Goal: Entertainment & Leisure: Consume media (video, audio)

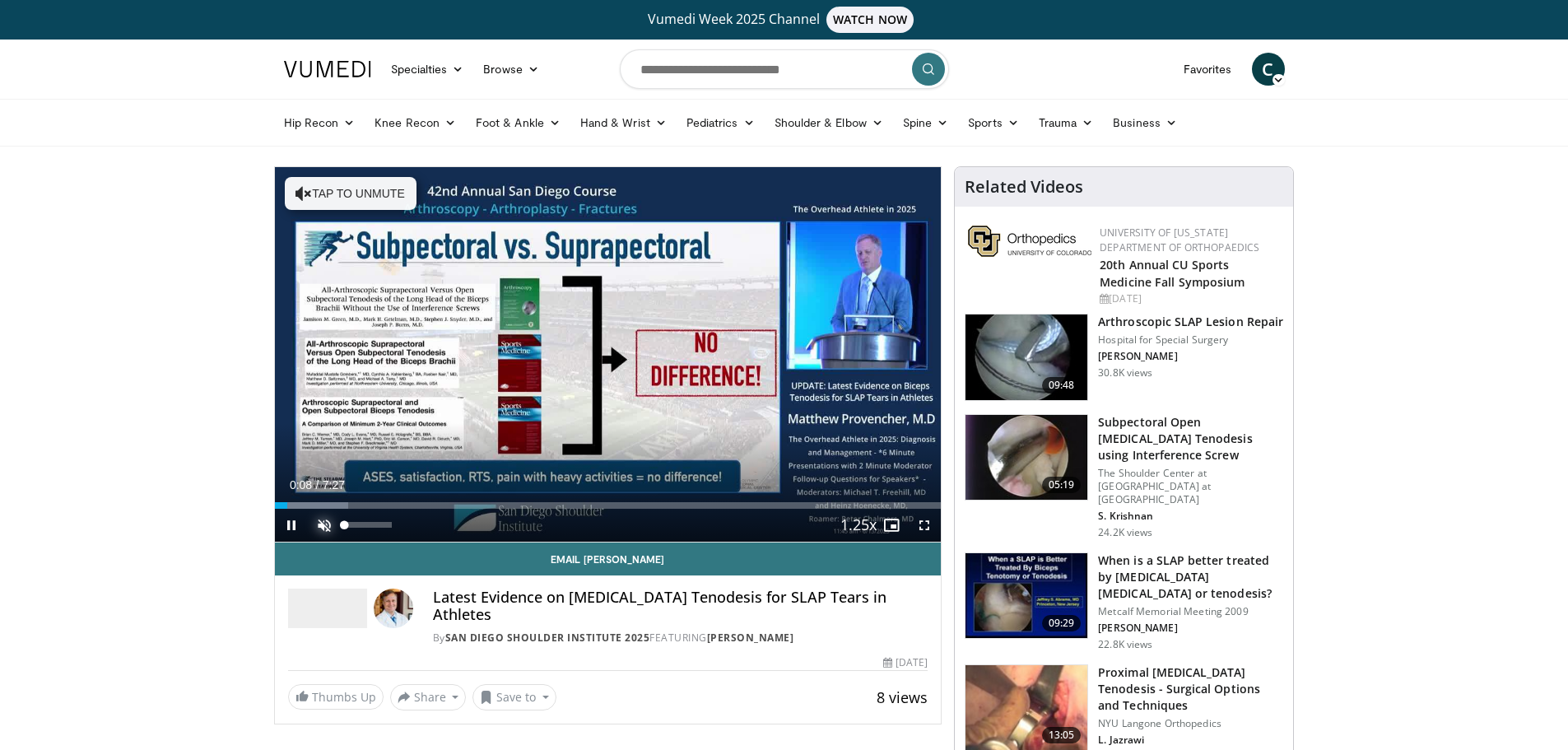
click at [318, 518] on span "Video Player" at bounding box center [325, 526] width 33 height 33
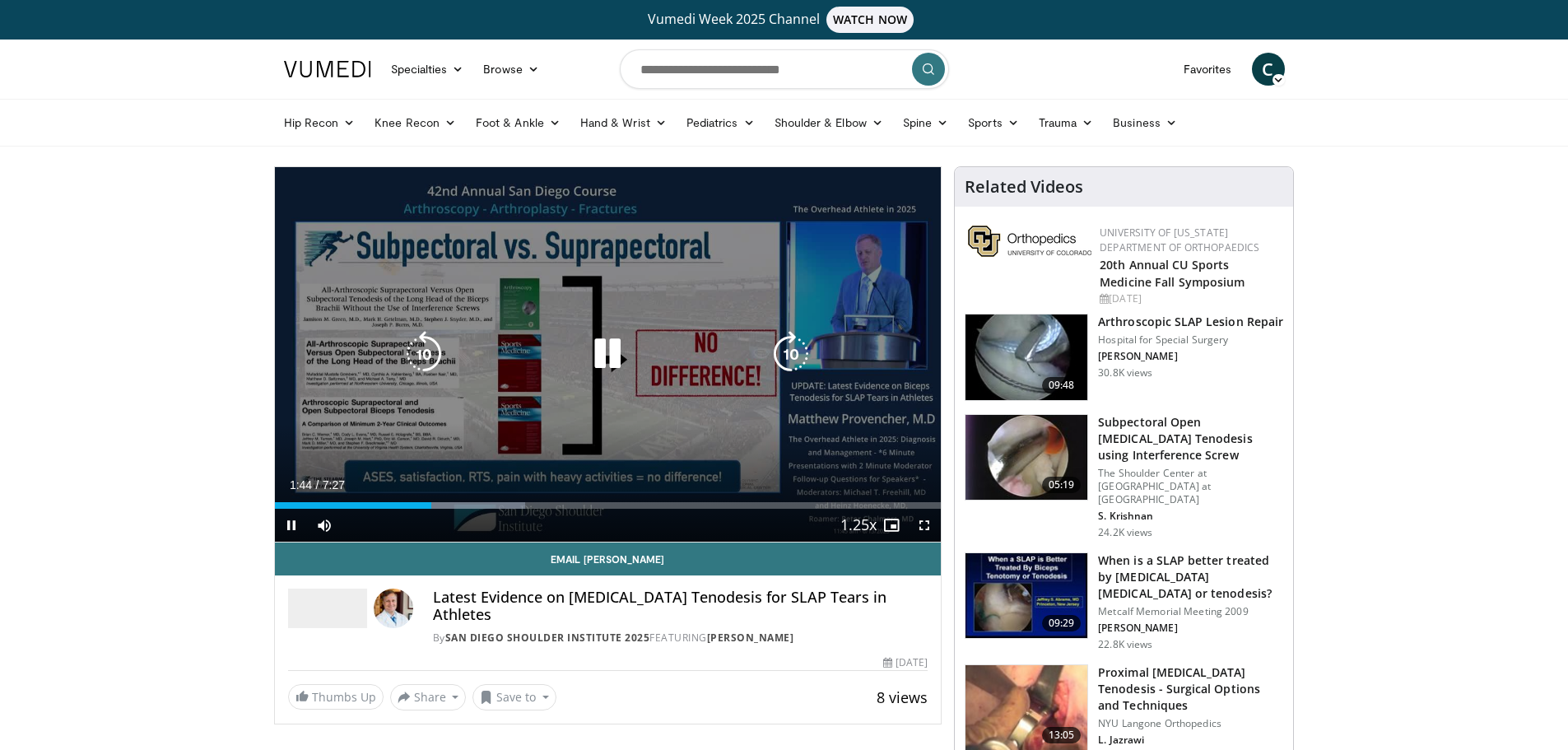
click at [343, 392] on div "10 seconds Tap to unmute" at bounding box center [608, 354] width 667 height 375
click at [300, 379] on div "10 seconds Tap to unmute" at bounding box center [608, 354] width 667 height 375
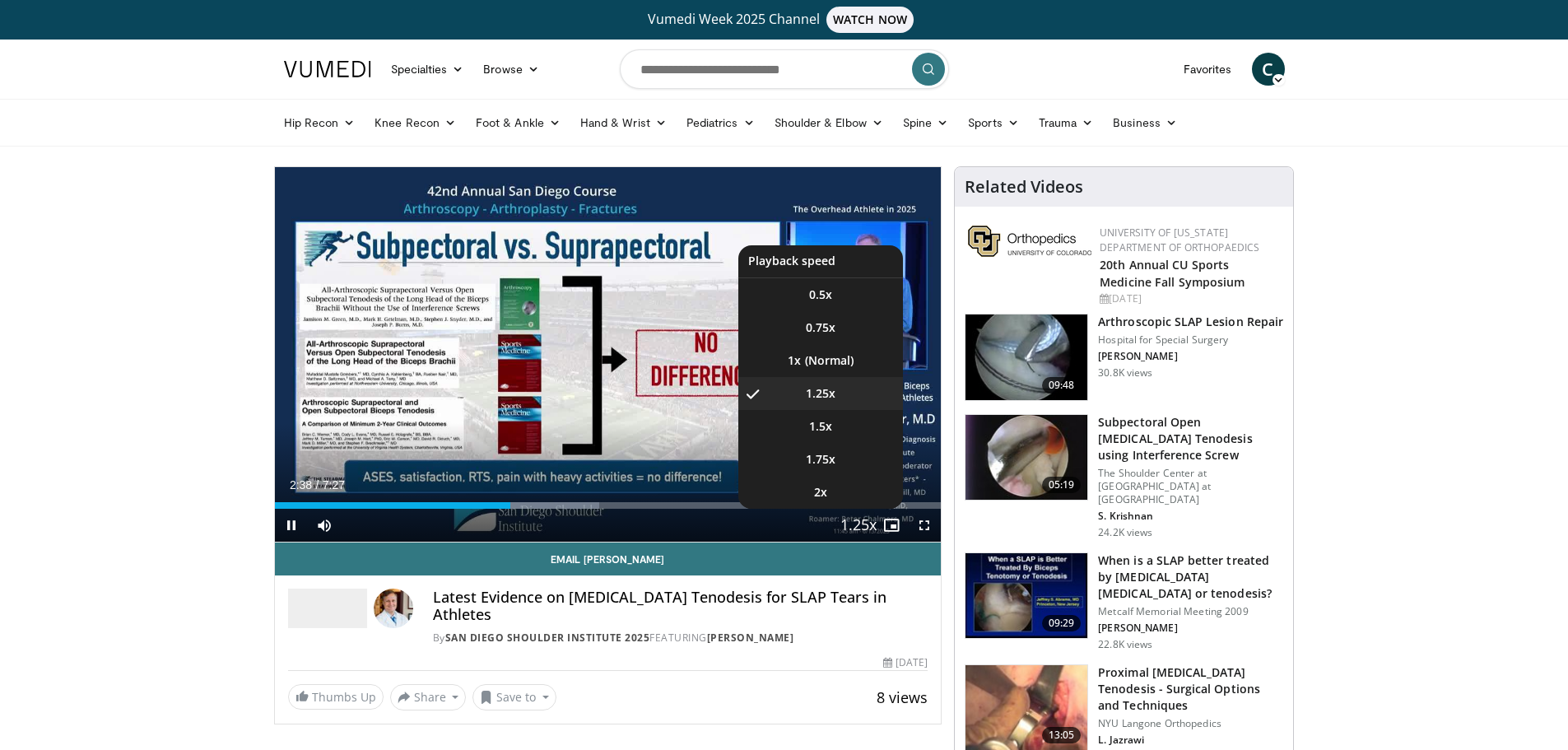
click at [844, 518] on button "Playback Rate" at bounding box center [859, 526] width 33 height 33
click at [818, 360] on li "1x" at bounding box center [821, 361] width 165 height 33
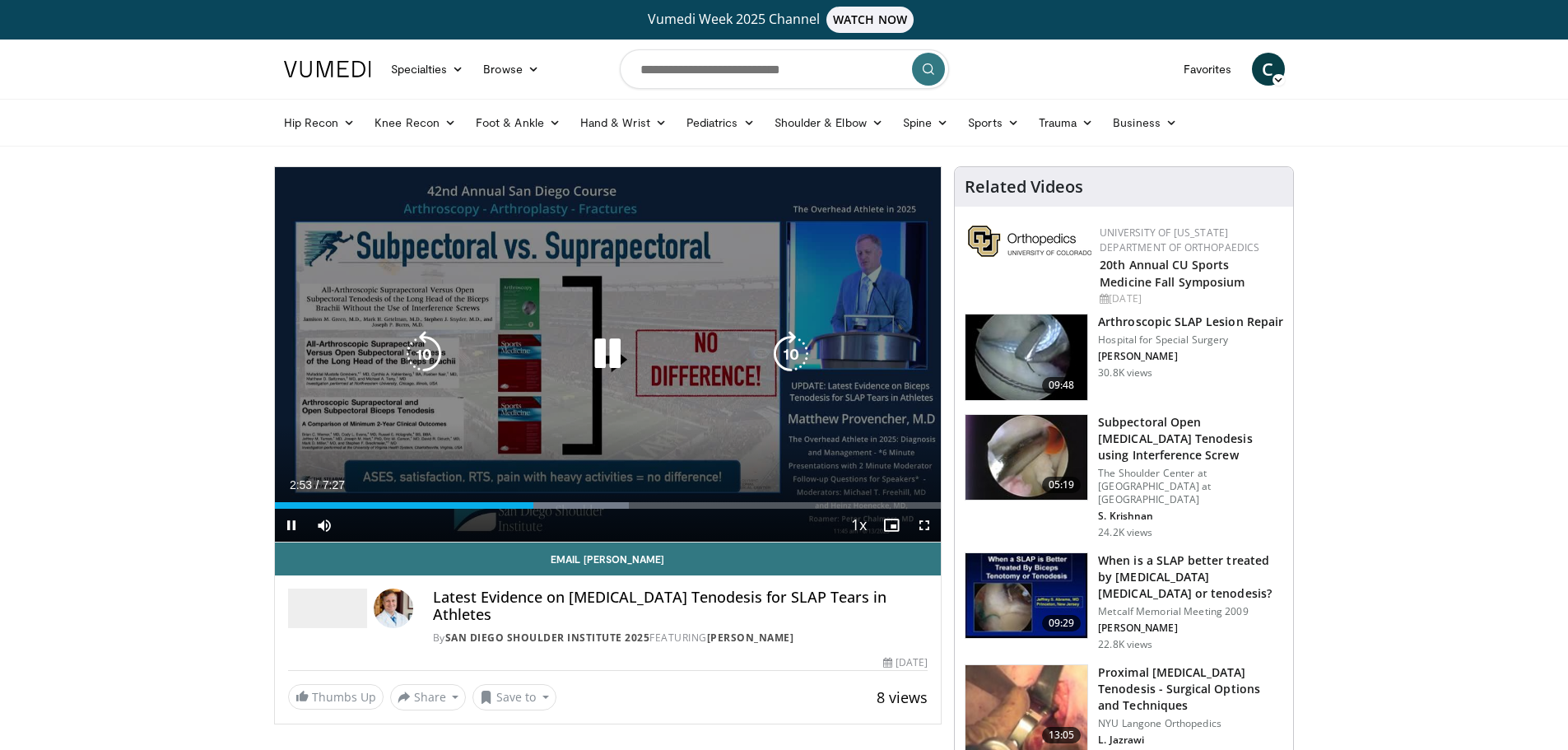
click at [329, 449] on div "10 seconds Tap to unmute" at bounding box center [608, 354] width 667 height 375
click at [296, 439] on div "10 seconds Tap to unmute" at bounding box center [608, 354] width 667 height 375
click at [325, 395] on div "10 seconds Tap to unmute" at bounding box center [608, 354] width 667 height 375
click at [326, 412] on div "10 seconds Tap to unmute" at bounding box center [608, 354] width 667 height 375
click at [331, 429] on div "10 seconds Tap to unmute" at bounding box center [608, 354] width 667 height 375
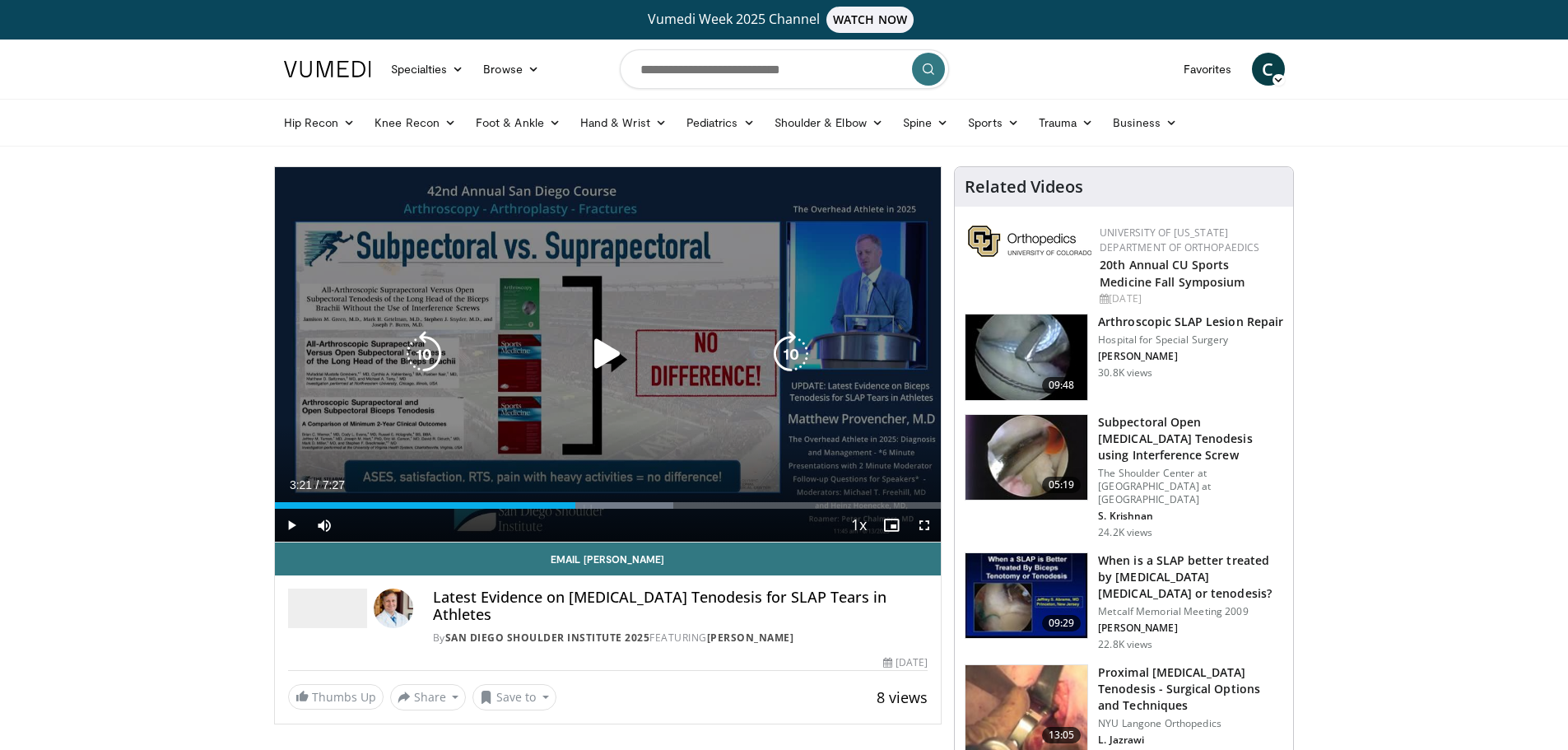
click at [321, 414] on div "10 seconds Tap to unmute" at bounding box center [608, 354] width 667 height 375
click at [354, 400] on div "10 seconds Tap to unmute" at bounding box center [608, 354] width 667 height 375
click at [329, 405] on div "10 seconds Tap to unmute" at bounding box center [608, 354] width 667 height 375
click at [294, 397] on div "10 seconds Tap to unmute" at bounding box center [608, 354] width 667 height 375
click at [296, 439] on div "10 seconds Tap to unmute" at bounding box center [608, 354] width 667 height 375
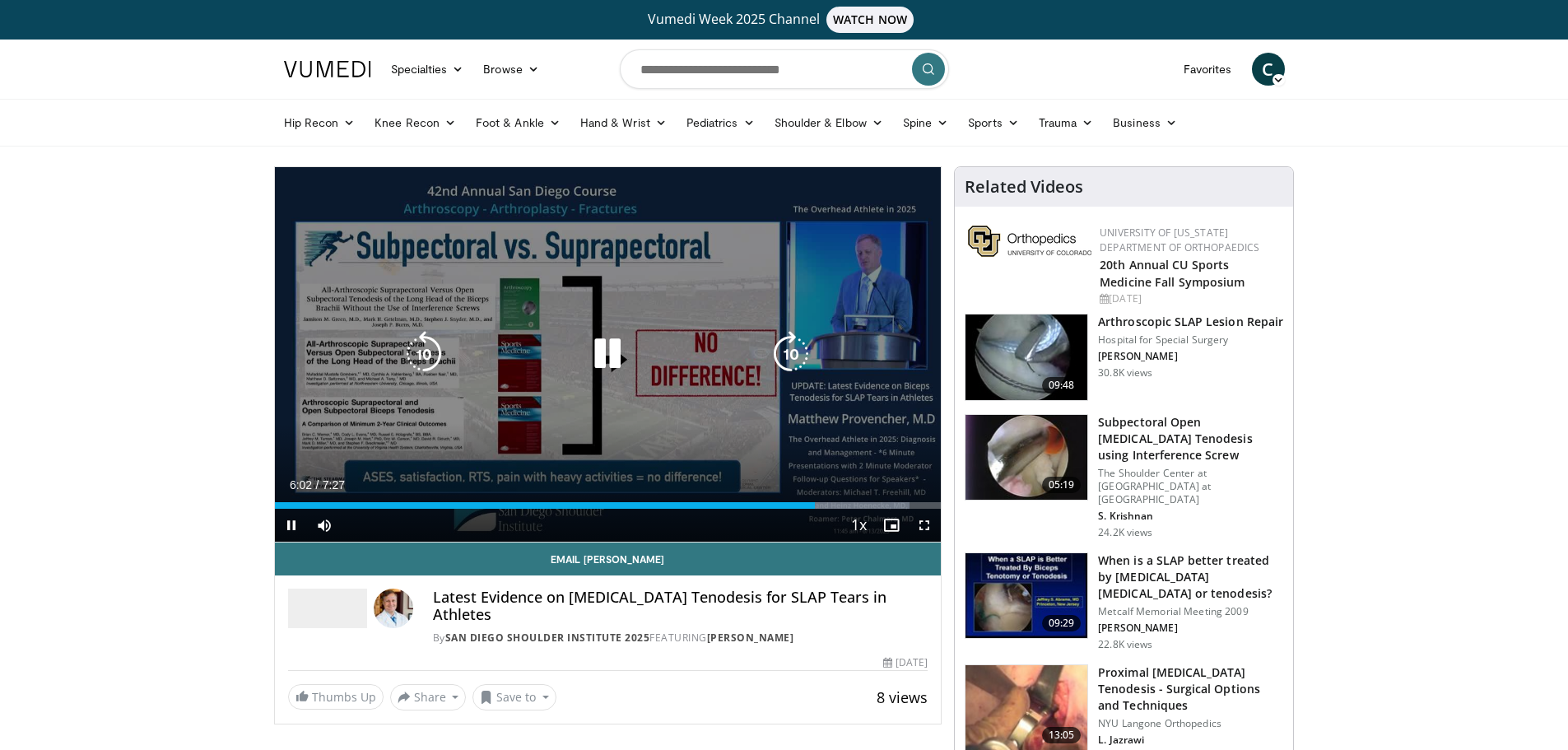
click at [679, 409] on div "10 seconds Tap to unmute" at bounding box center [608, 354] width 667 height 375
click at [582, 344] on div "Video Player" at bounding box center [606, 354] width 400 height 33
click at [607, 360] on icon "Video Player" at bounding box center [607, 354] width 46 height 46
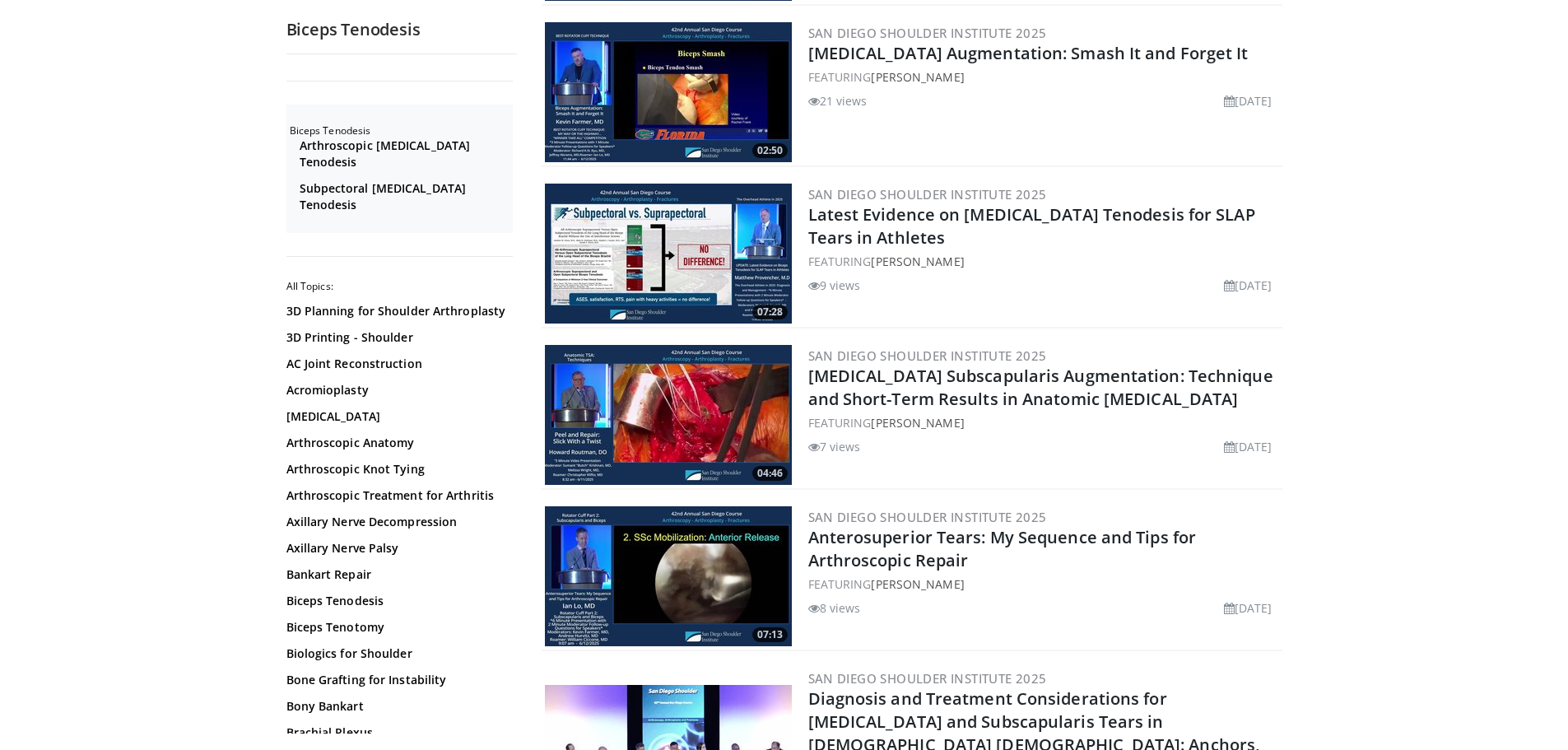
scroll to position [741, 0]
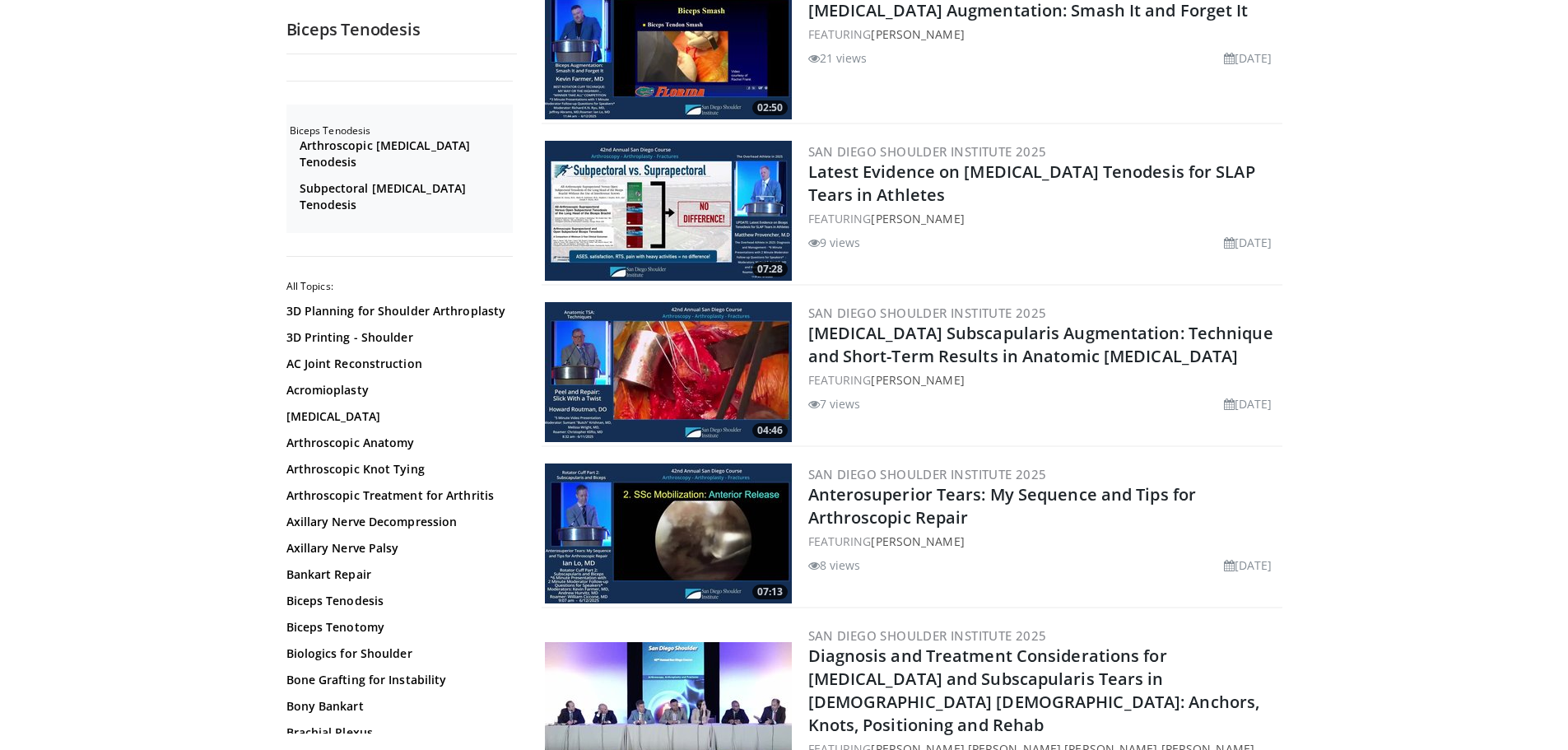
click at [714, 553] on img at bounding box center [669, 533] width 247 height 140
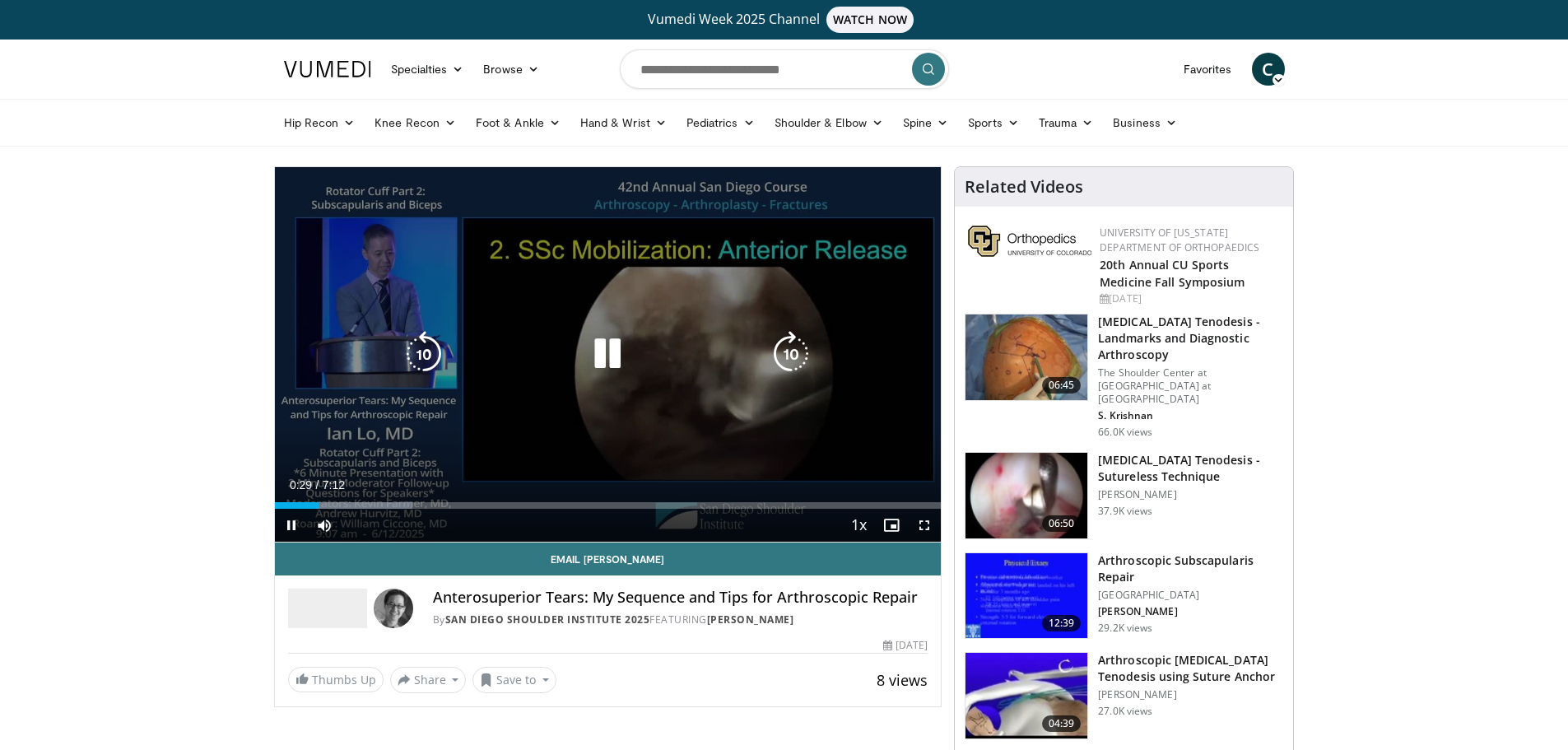
click at [406, 260] on div "10 seconds Tap to unmute" at bounding box center [608, 354] width 667 height 375
click at [643, 441] on div "10 seconds Tap to unmute" at bounding box center [608, 354] width 667 height 375
click at [618, 354] on icon "Video Player" at bounding box center [607, 354] width 46 height 46
